Goal: Use online tool/utility: Use online tool/utility

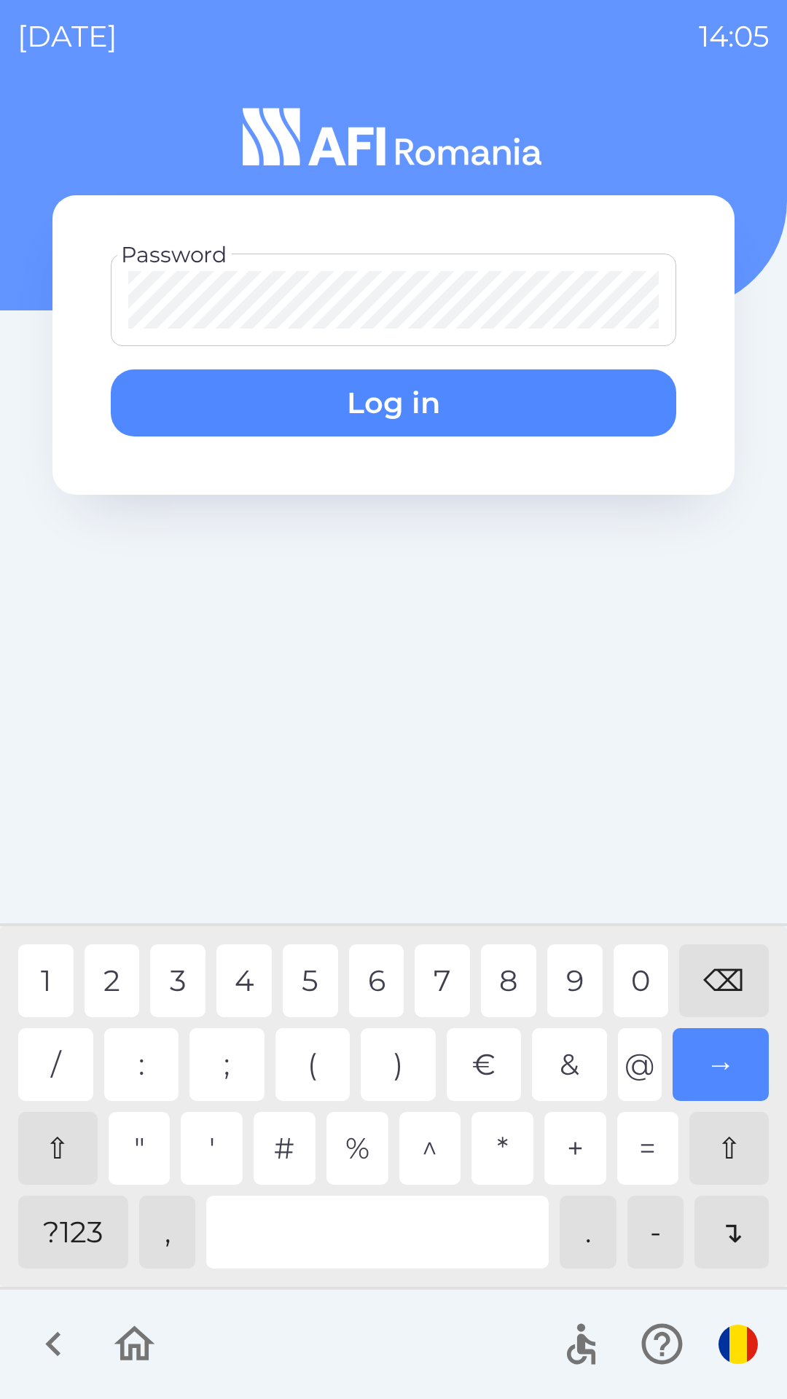
click at [39, 975] on div "1" at bounding box center [45, 980] width 55 height 73
click at [28, 975] on div "1" at bounding box center [45, 980] width 55 height 73
click at [364, 412] on button "Log in" at bounding box center [393, 402] width 565 height 67
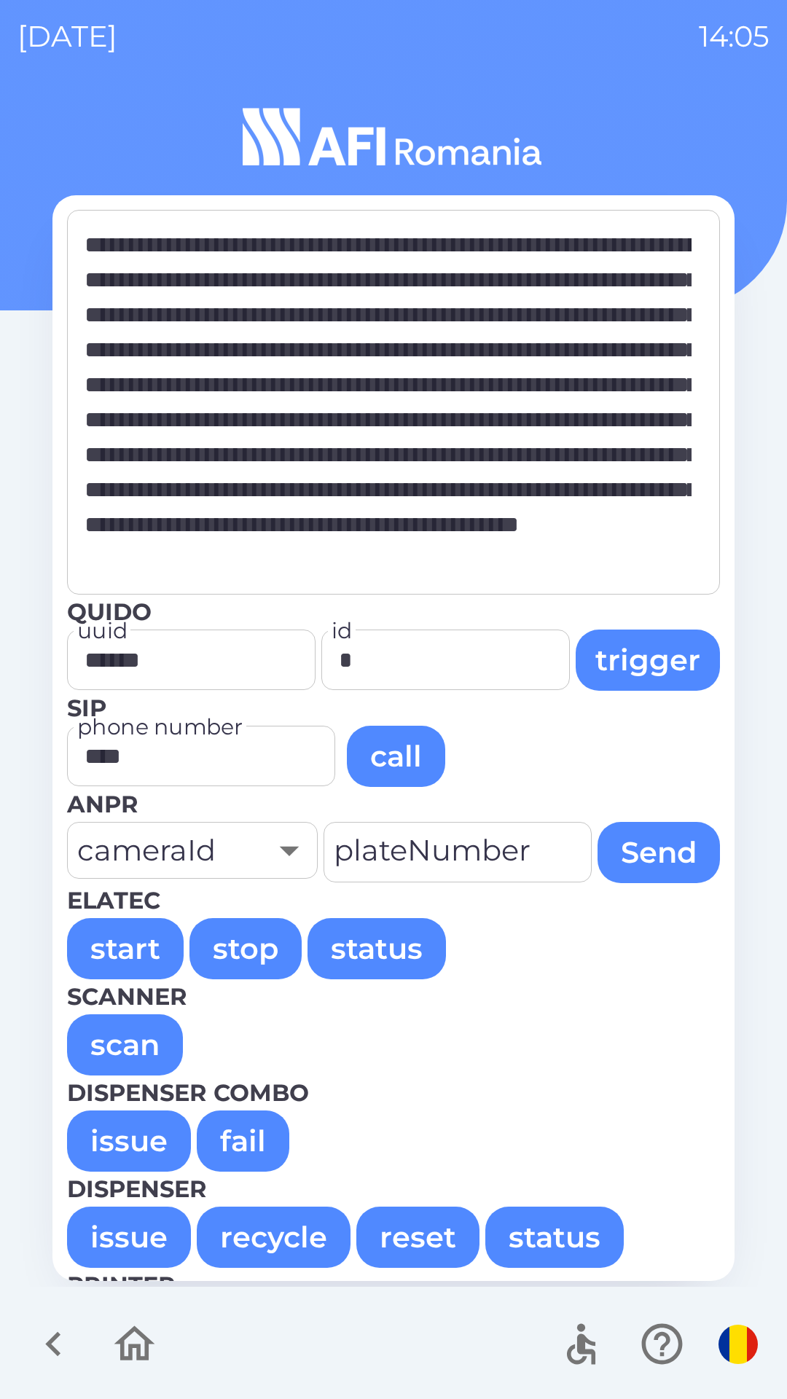
click at [126, 1130] on button "issue" at bounding box center [129, 1140] width 124 height 61
click at [112, 1132] on button "issue" at bounding box center [129, 1140] width 124 height 61
click at [135, 1117] on button "issue" at bounding box center [129, 1140] width 124 height 61
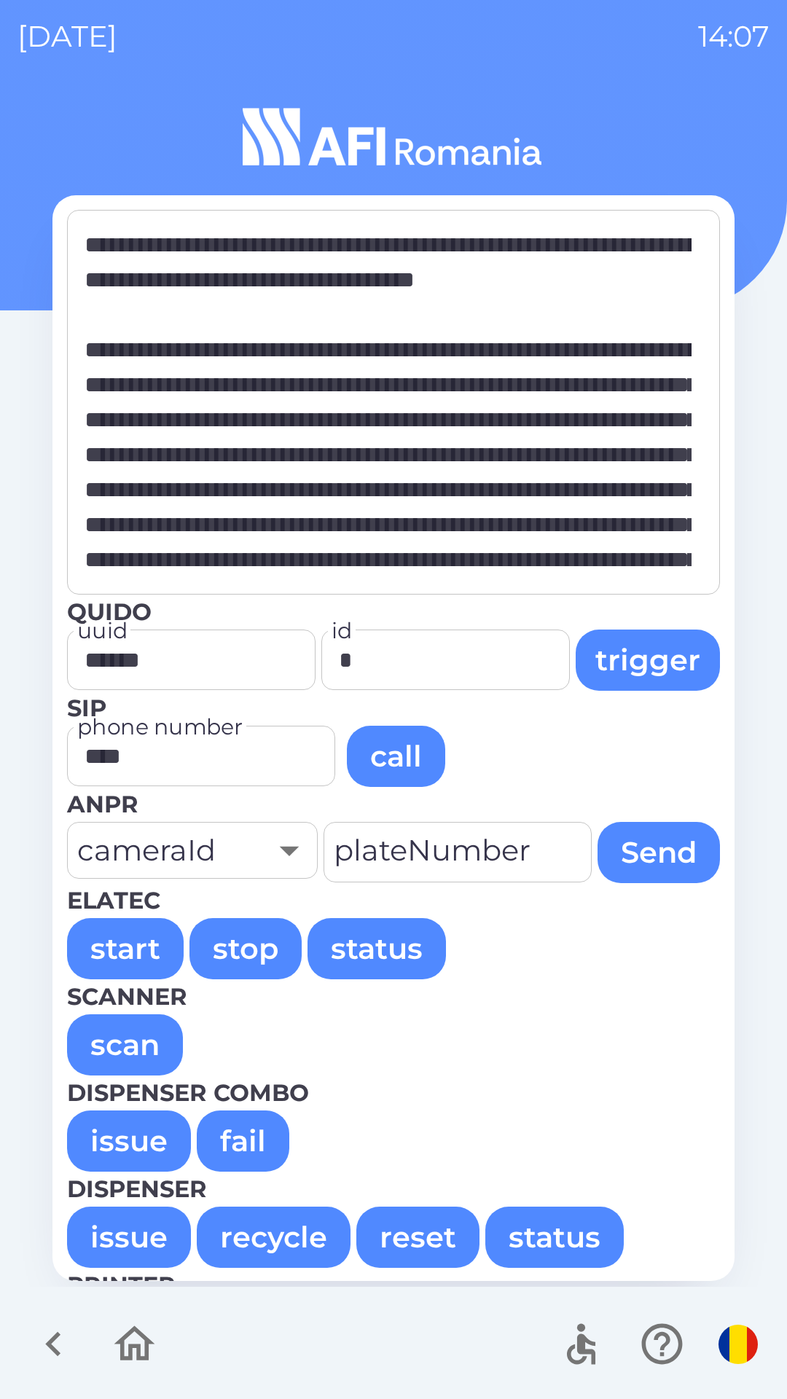
click at [117, 1133] on button "issue" at bounding box center [129, 1140] width 124 height 61
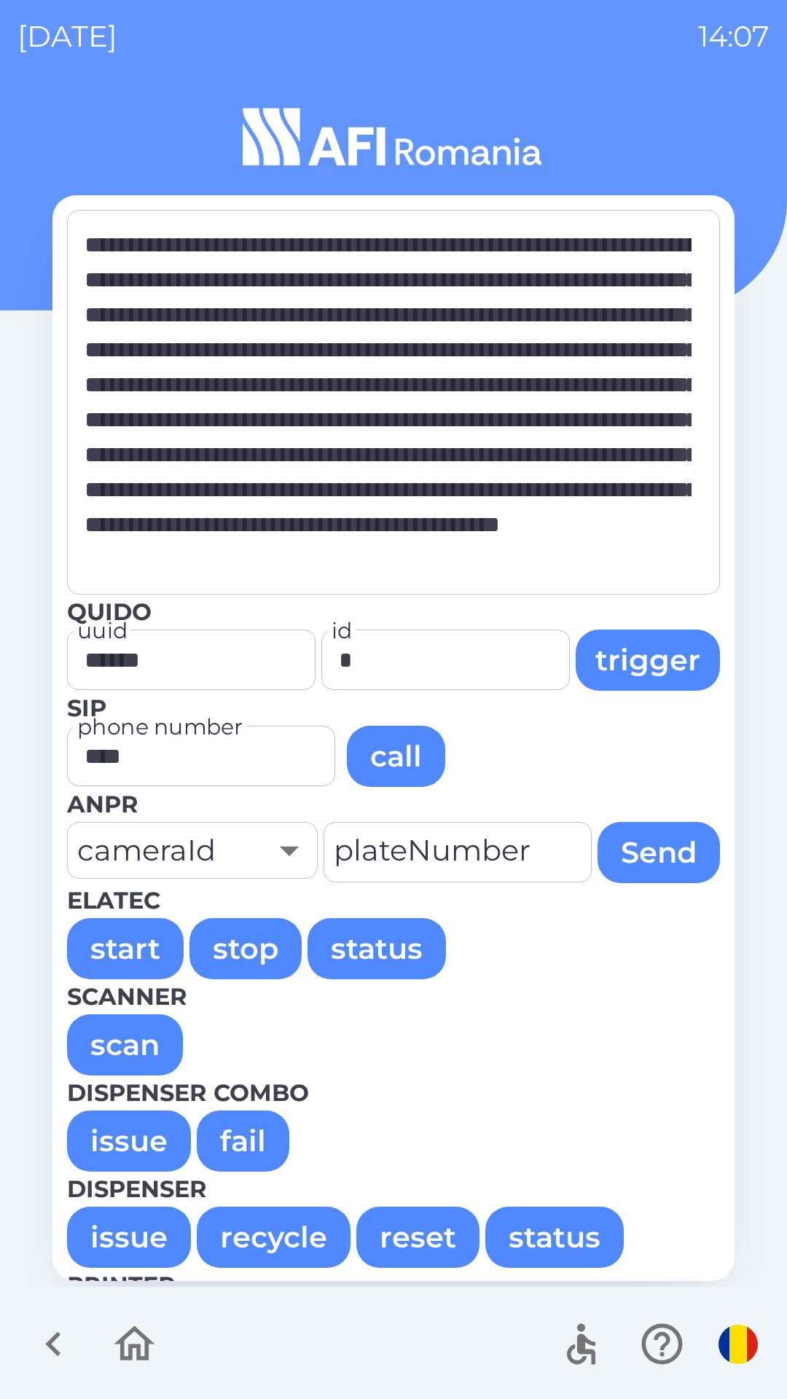
click at [128, 1162] on button "issue" at bounding box center [129, 1140] width 124 height 61
click at [134, 1141] on button "issue" at bounding box center [129, 1140] width 124 height 61
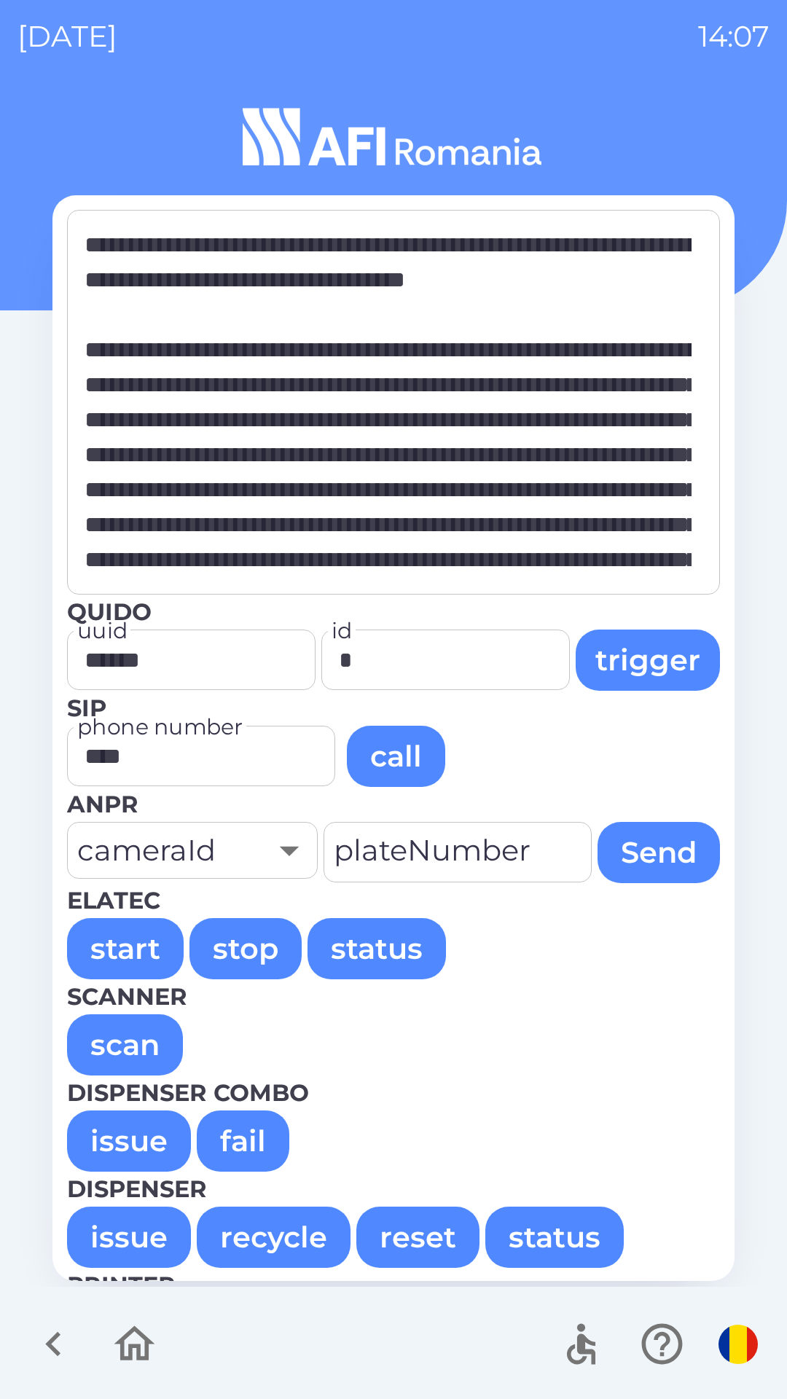
click at [141, 1143] on button "issue" at bounding box center [129, 1140] width 124 height 61
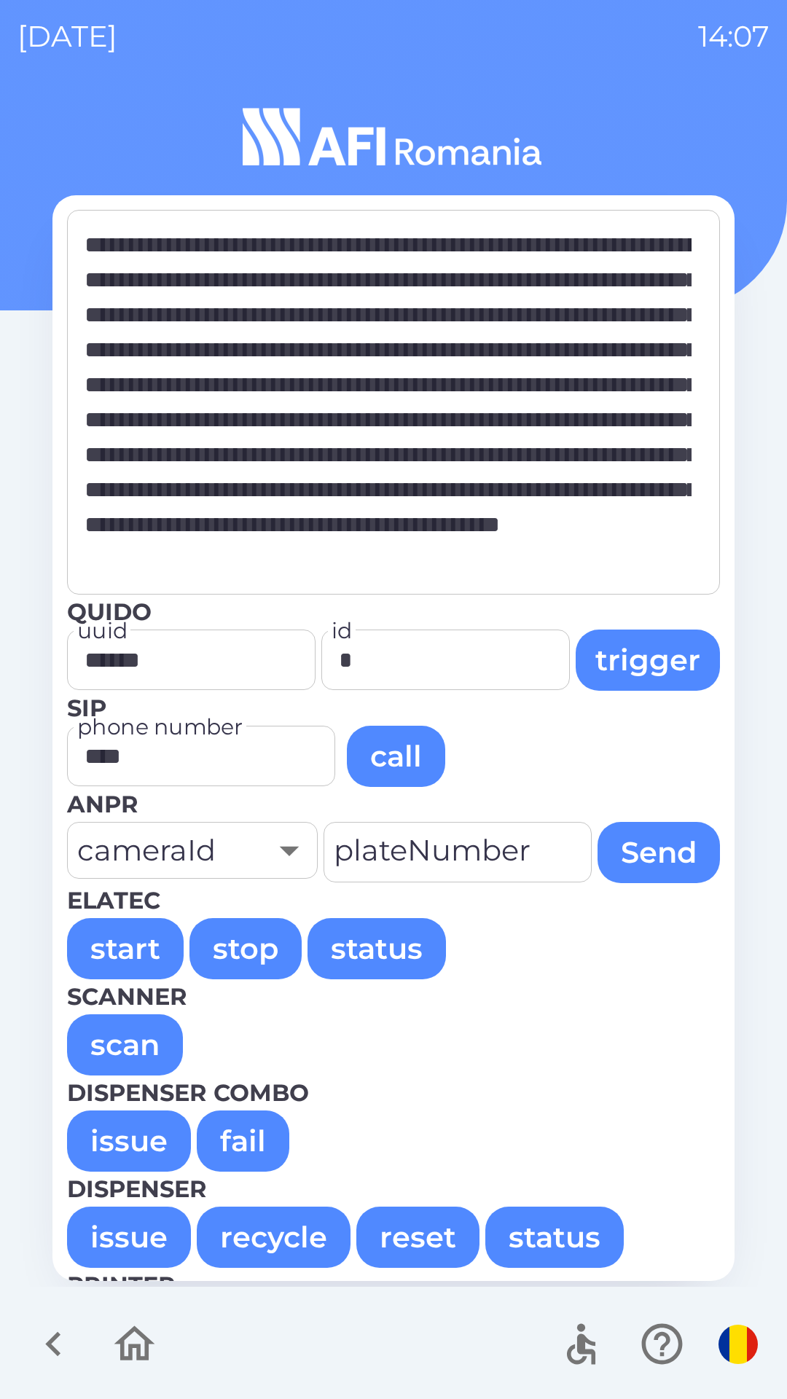
click at [126, 1147] on button "issue" at bounding box center [129, 1140] width 124 height 61
click at [116, 1139] on button "issue" at bounding box center [129, 1140] width 124 height 61
click at [134, 1143] on button "issue" at bounding box center [129, 1140] width 124 height 61
type textarea "**********"
